Goal: Navigation & Orientation: Find specific page/section

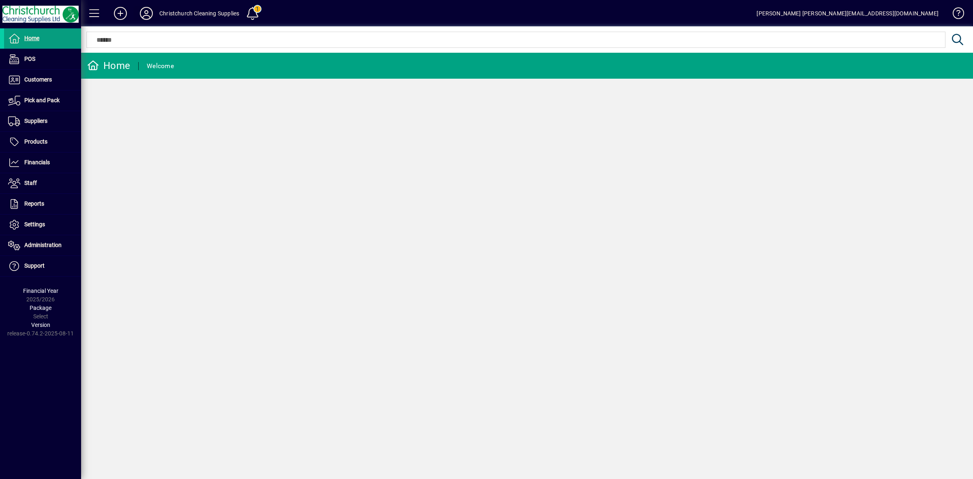
click at [146, 16] on icon at bounding box center [146, 13] width 16 height 13
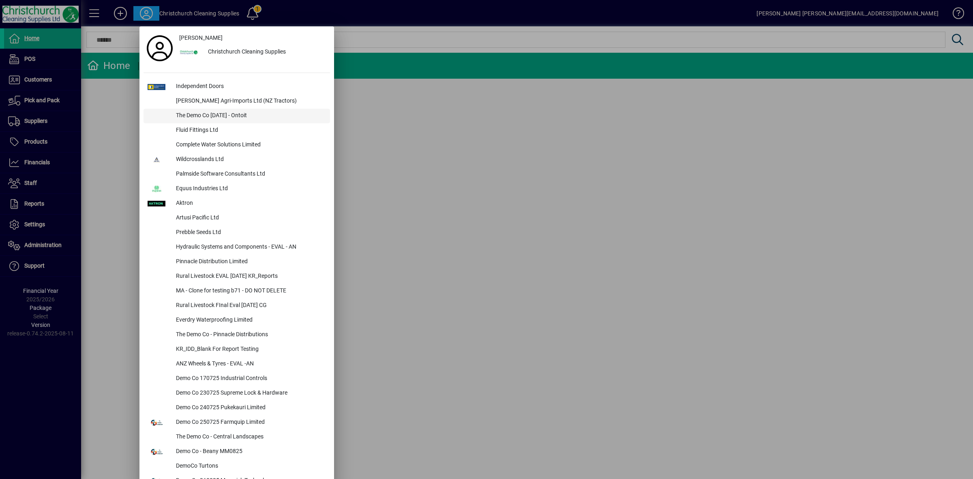
click at [216, 115] on div "The Demo Co [DATE] - Ontoit" at bounding box center [249, 116] width 160 height 15
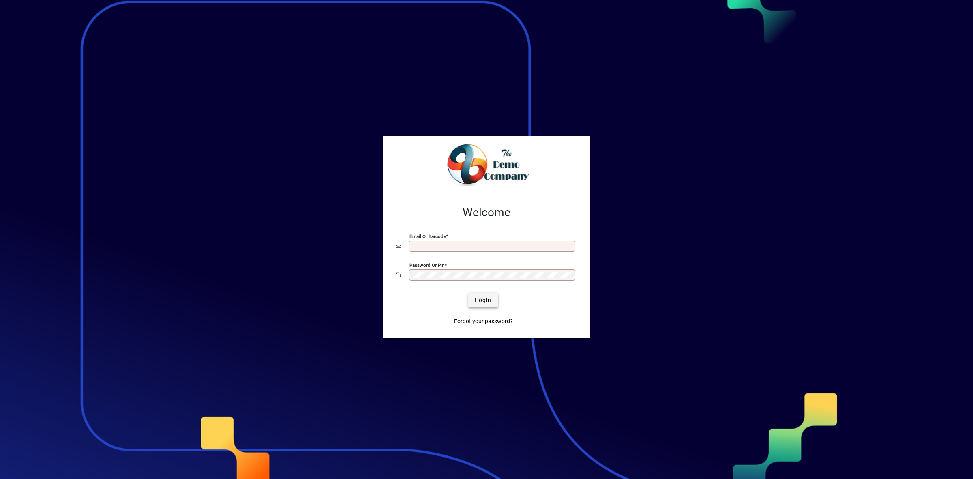
type input "**********"
click at [487, 297] on span "Login" at bounding box center [483, 300] width 17 height 9
